Goal: Transaction & Acquisition: Purchase product/service

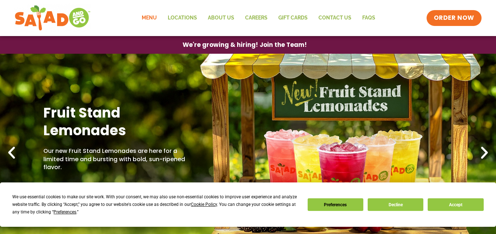
click at [150, 19] on link "Menu" at bounding box center [149, 18] width 26 height 17
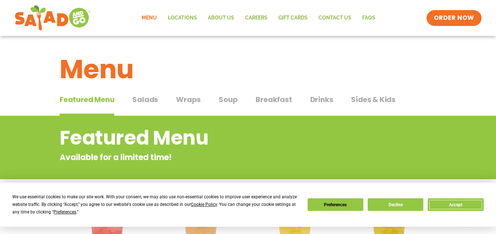
click at [455, 206] on button "Accept" at bounding box center [455, 205] width 56 height 13
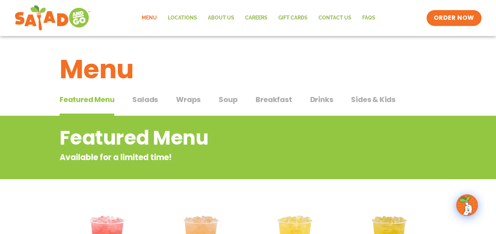
scroll to position [36, 0]
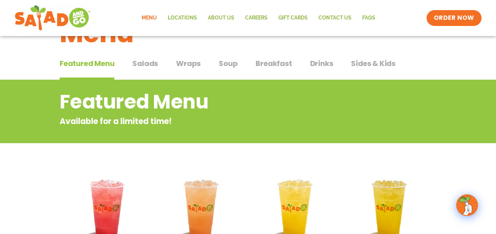
click at [140, 69] on button "Salads Salads" at bounding box center [145, 69] width 26 height 22
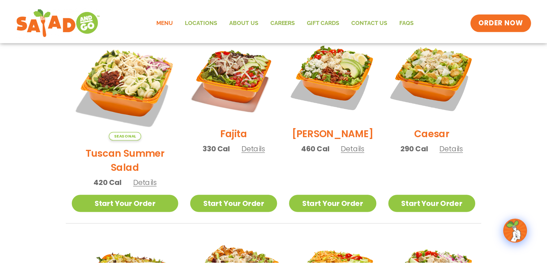
scroll to position [217, 0]
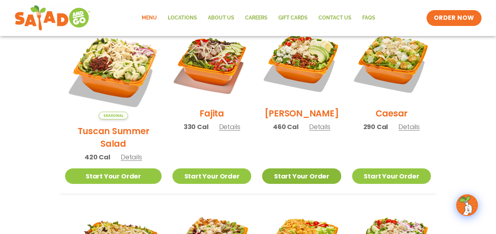
click at [288, 169] on link "Start Your Order" at bounding box center [301, 177] width 79 height 16
click at [405, 132] on span "Details" at bounding box center [408, 126] width 21 height 9
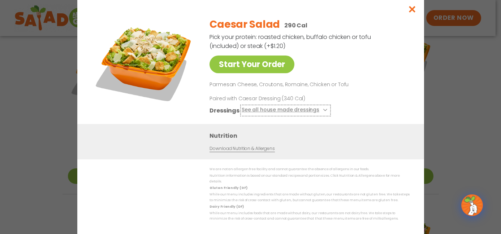
click at [323, 114] on button "See all house made dressings" at bounding box center [285, 110] width 88 height 9
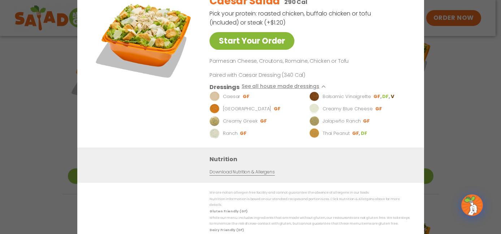
click at [242, 44] on link "Start Your Order" at bounding box center [252, 41] width 85 height 18
